Goal: Information Seeking & Learning: Understand process/instructions

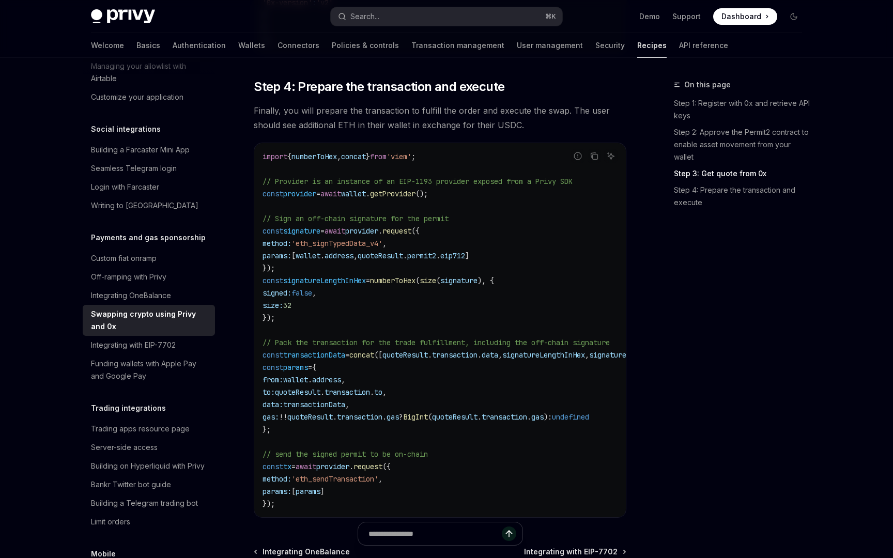
scroll to position [1145, 0]
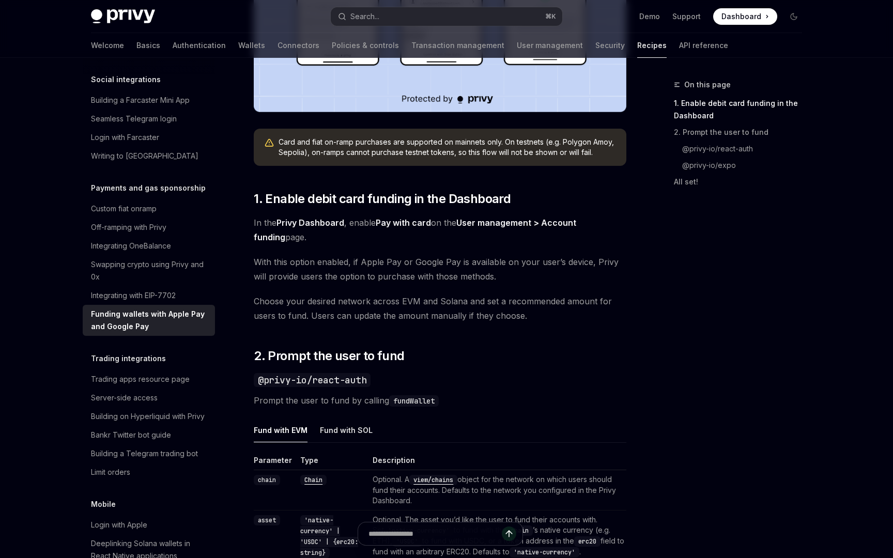
scroll to position [407, 0]
